Goal: Task Accomplishment & Management: Use online tool/utility

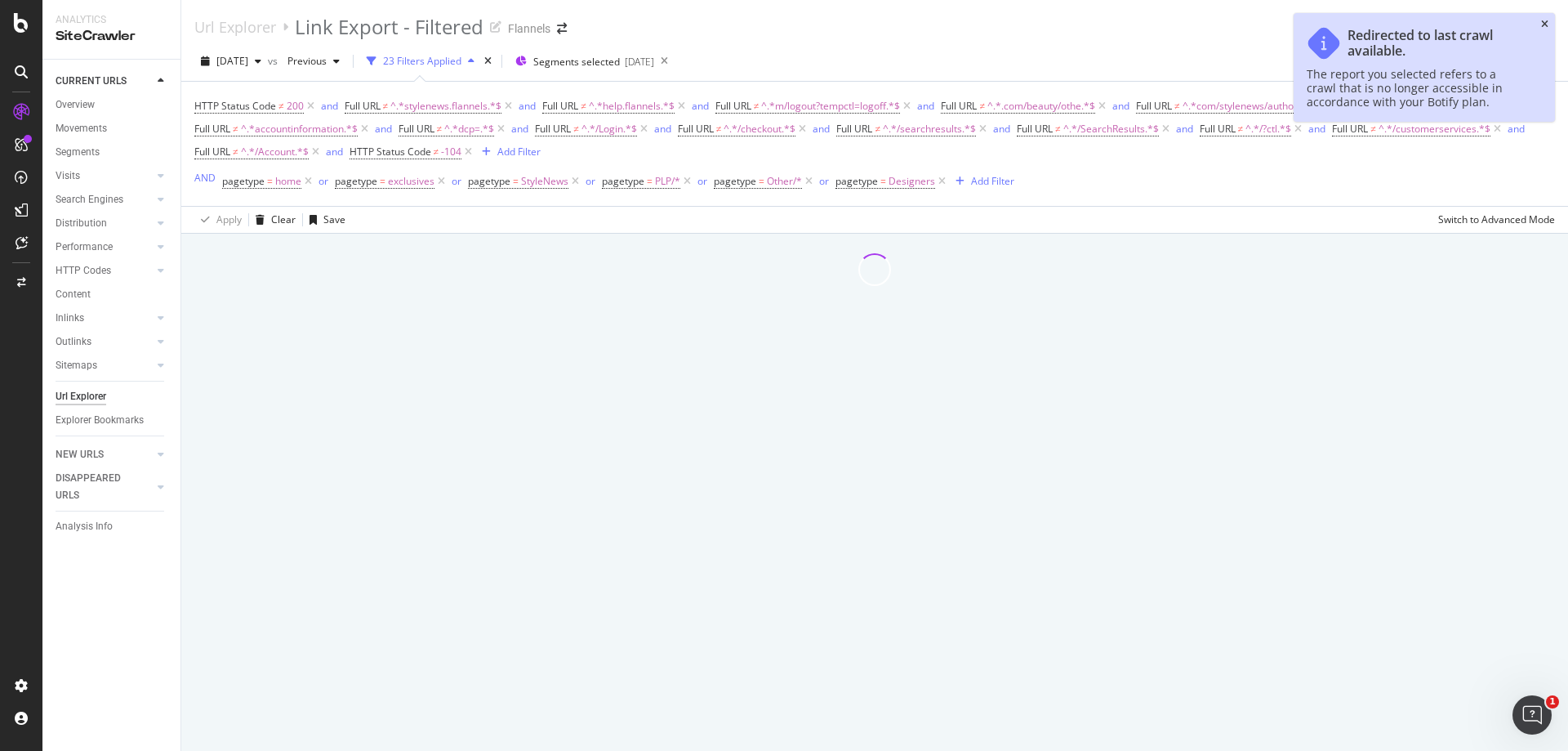
click at [1546, 26] on icon "close toast" at bounding box center [1545, 24] width 8 height 10
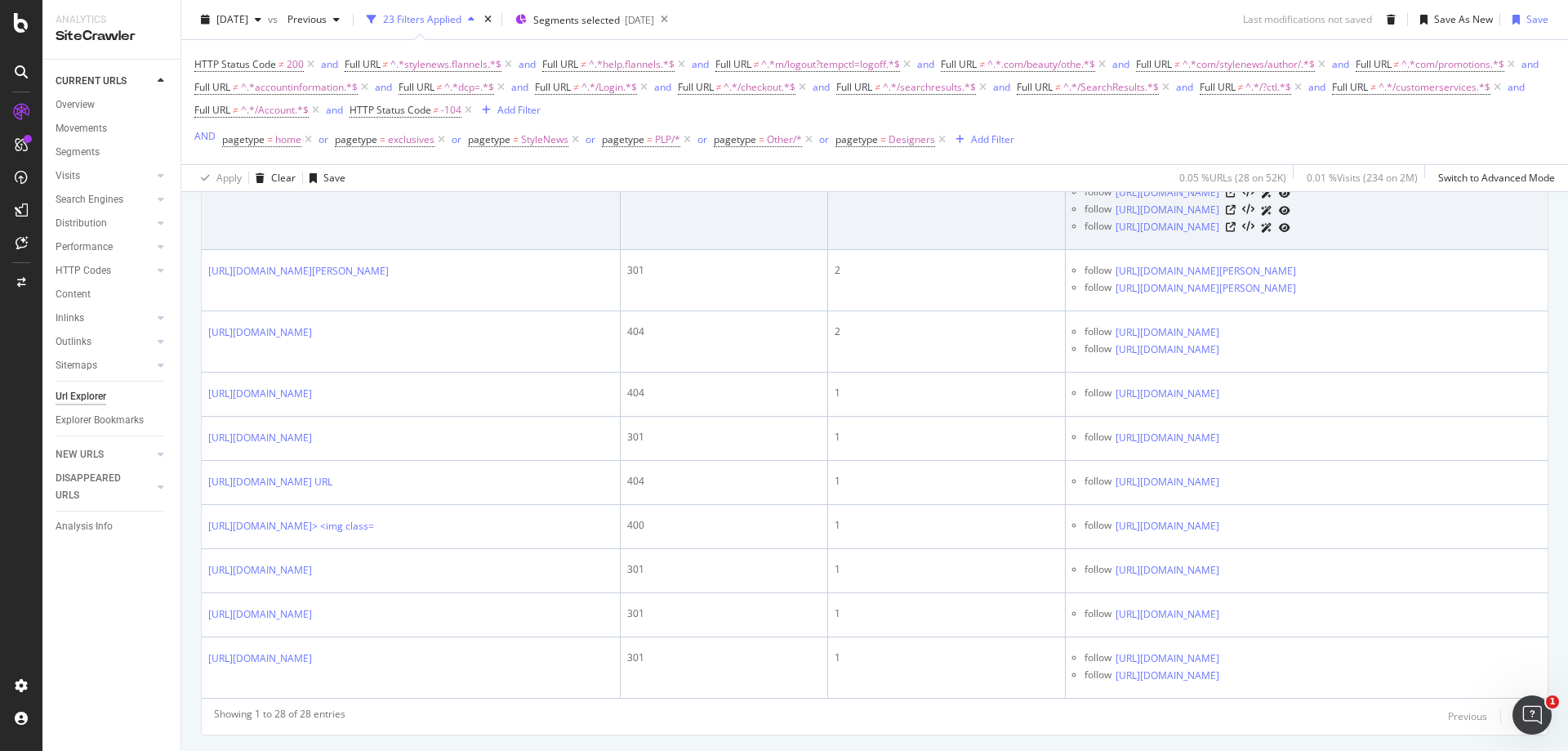
scroll to position [2161, 0]
